Goal: Transaction & Acquisition: Obtain resource

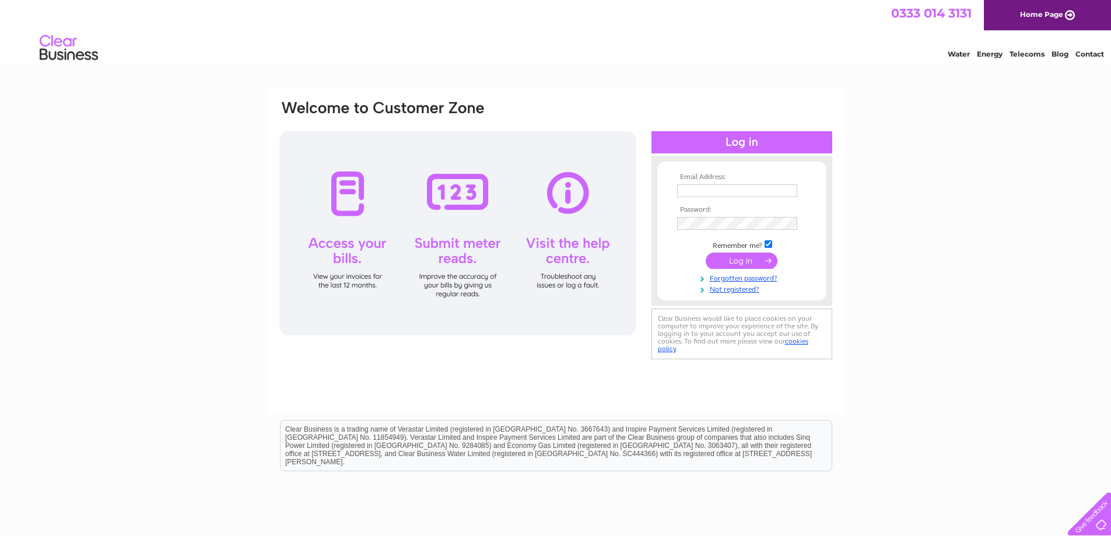
type input "[EMAIL_ADDRESS][DOMAIN_NAME]"
click at [740, 258] on input "submit" at bounding box center [742, 261] width 72 height 16
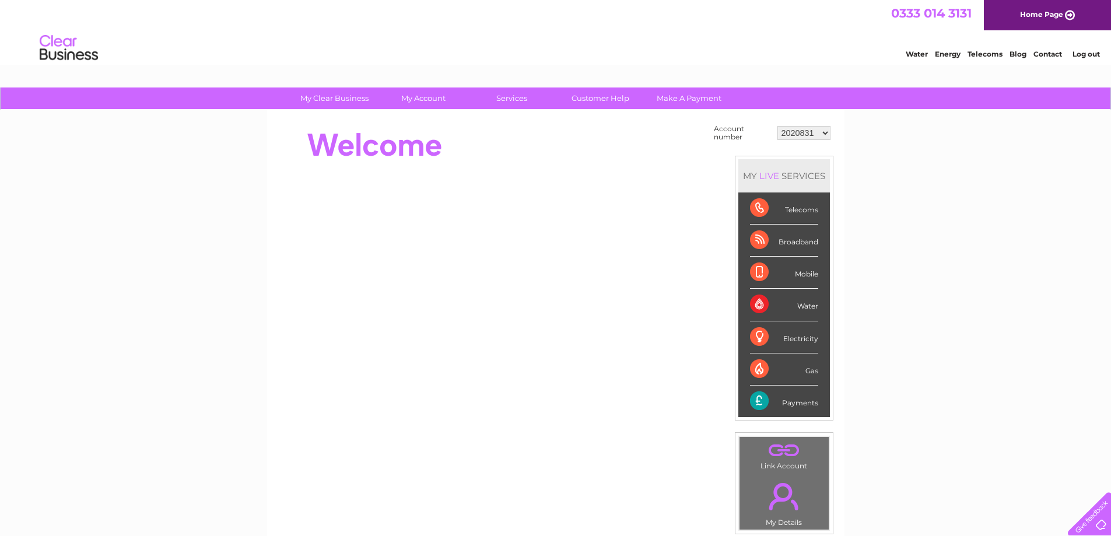
click at [826, 133] on select "2020831 30310150" at bounding box center [804, 133] width 53 height 14
select select "30310150"
click at [778, 126] on select "2020831 30310150" at bounding box center [804, 133] width 53 height 14
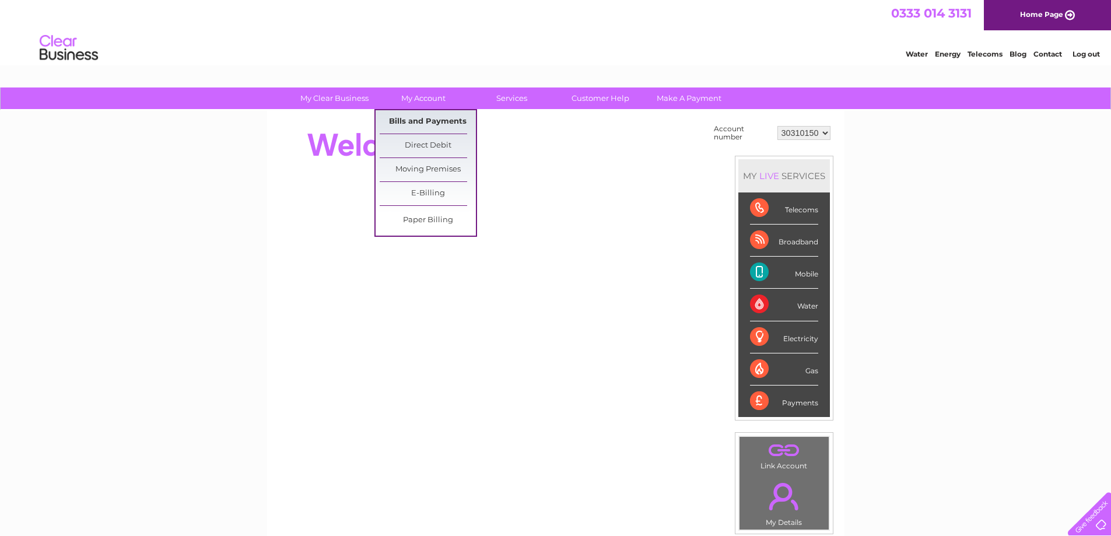
click at [418, 119] on link "Bills and Payments" at bounding box center [428, 121] width 96 height 23
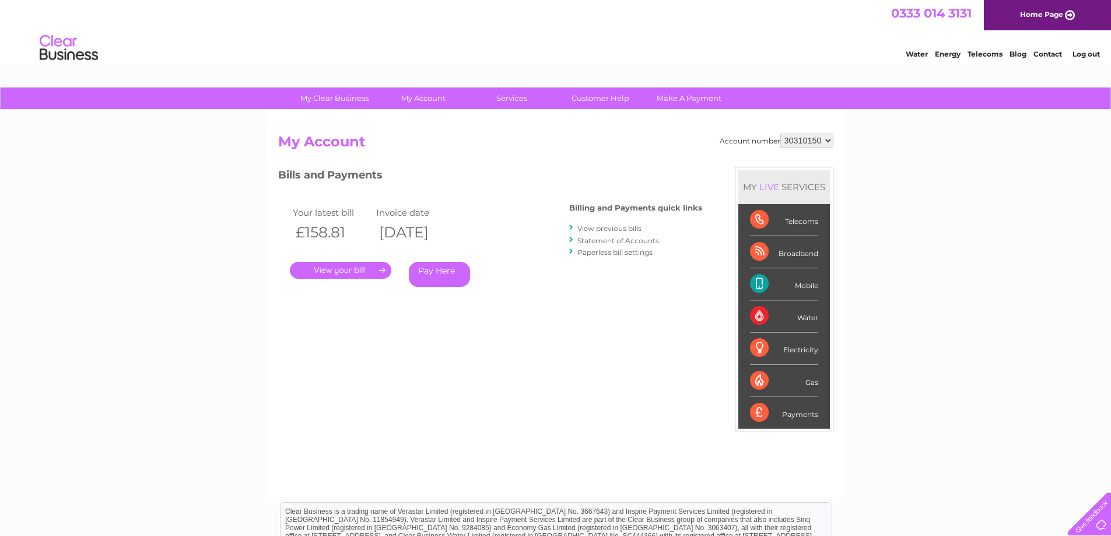
click at [600, 226] on link "View previous bills" at bounding box center [610, 228] width 64 height 9
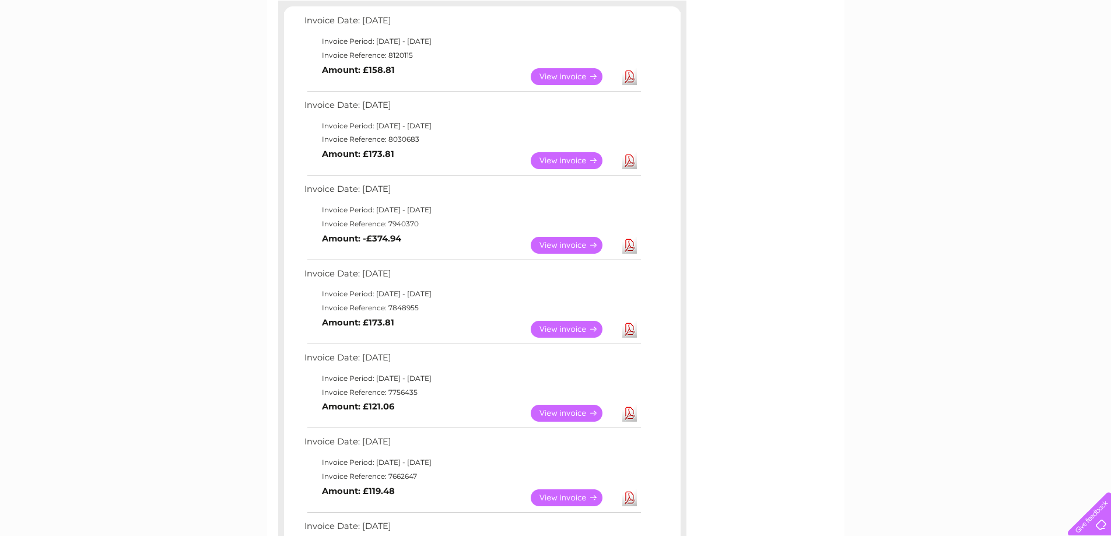
scroll to position [233, 0]
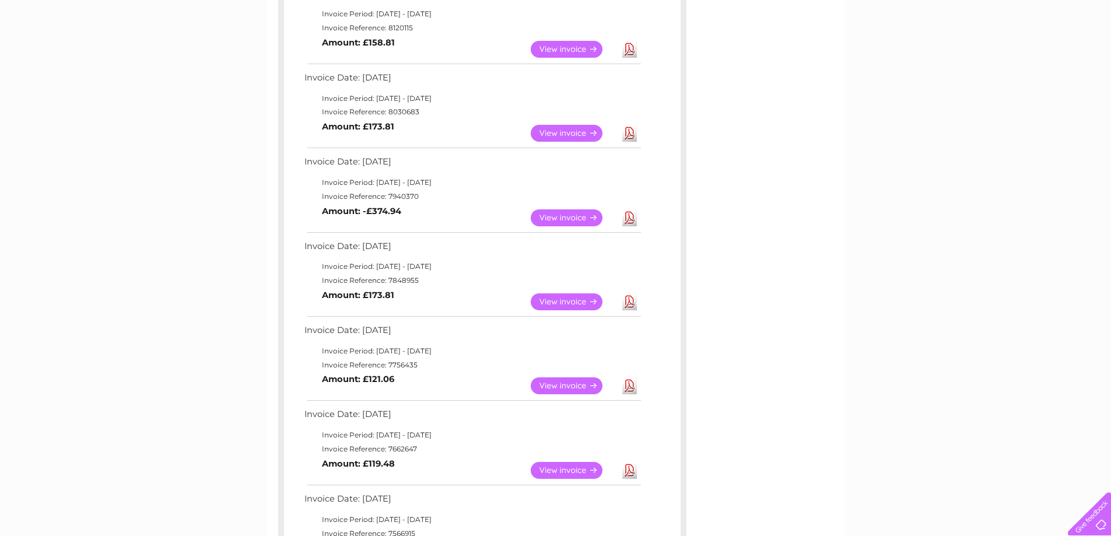
click at [628, 299] on link "Download" at bounding box center [629, 301] width 15 height 17
click at [630, 212] on link "Download" at bounding box center [629, 217] width 15 height 17
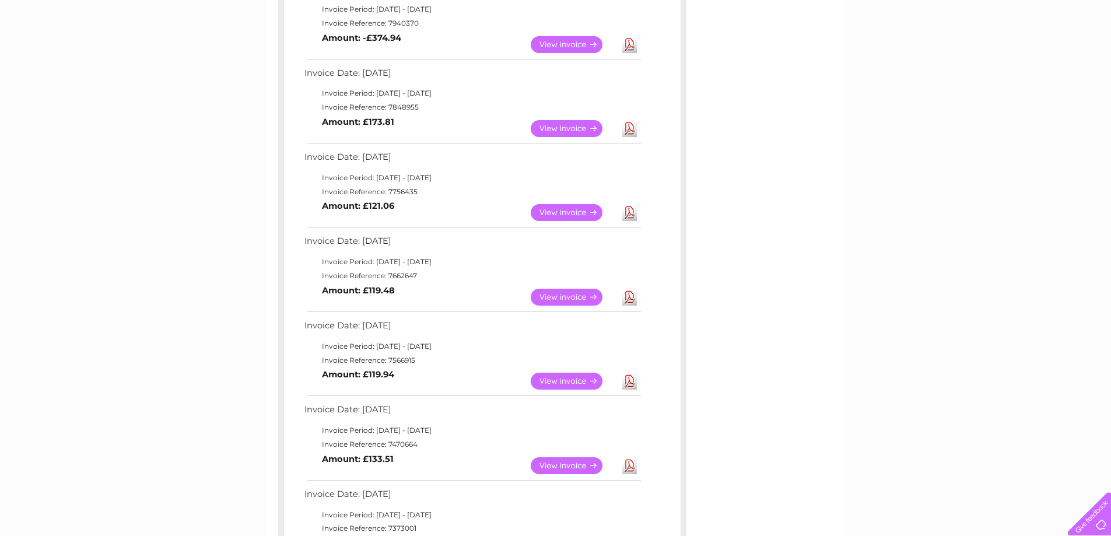
scroll to position [408, 0]
